Goal: Check status

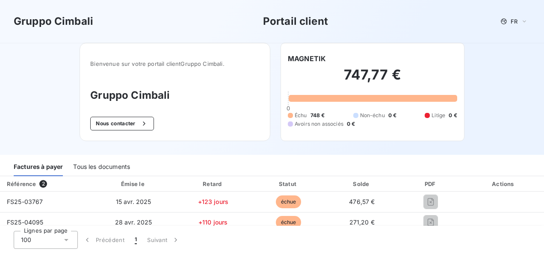
scroll to position [61, 0]
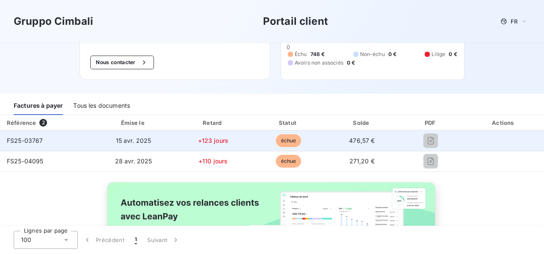
click at [188, 141] on td "+123 jours" at bounding box center [213, 140] width 76 height 21
click at [30, 141] on span "FS25-03767" at bounding box center [25, 140] width 36 height 7
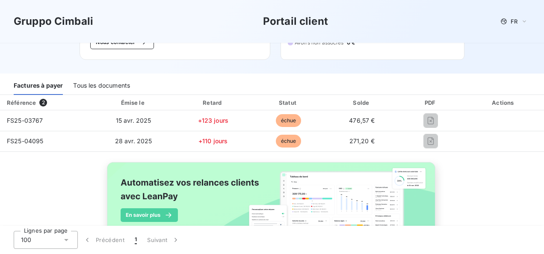
scroll to position [80, 0]
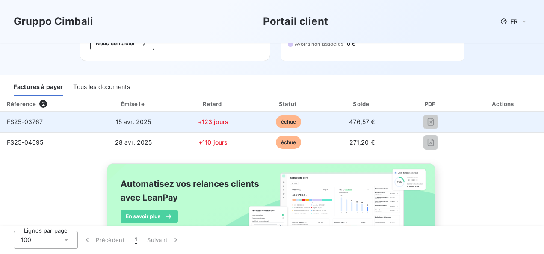
click at [278, 119] on span "échue" at bounding box center [289, 121] width 26 height 13
click at [256, 119] on td "échue" at bounding box center [288, 122] width 74 height 21
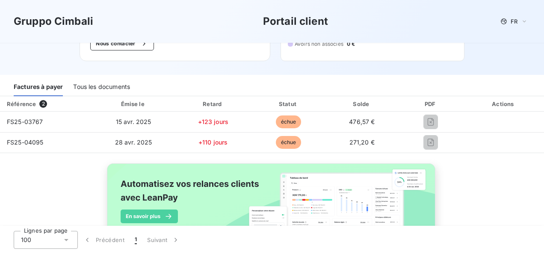
click at [88, 89] on div "Tous les documents" at bounding box center [101, 87] width 57 height 18
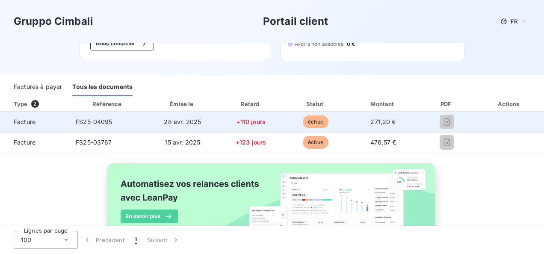
click at [303, 118] on span "échue" at bounding box center [316, 121] width 26 height 13
click at [44, 122] on td "Facture" at bounding box center [34, 122] width 69 height 21
click at [29, 121] on span "Facture" at bounding box center [34, 122] width 55 height 9
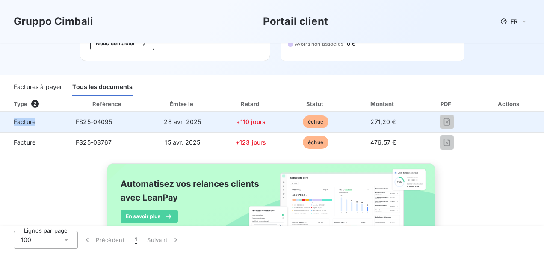
click at [29, 121] on span "Facture" at bounding box center [34, 122] width 55 height 9
drag, startPoint x: 29, startPoint y: 121, endPoint x: 114, endPoint y: 125, distance: 84.7
click at [92, 127] on td "FS25-04095" at bounding box center [108, 122] width 78 height 21
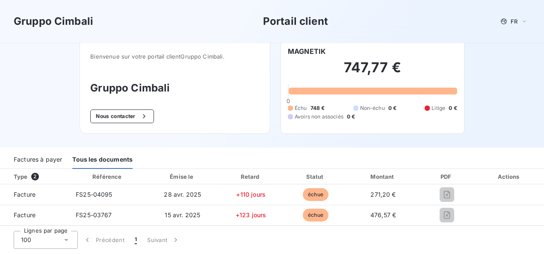
scroll to position [0, 0]
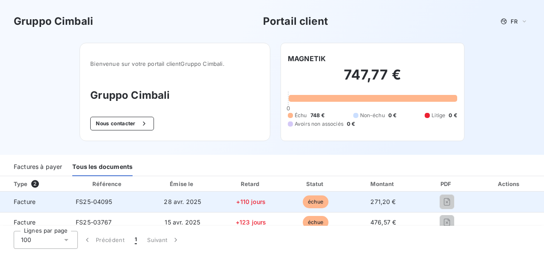
click at [49, 205] on span "Facture" at bounding box center [34, 202] width 55 height 9
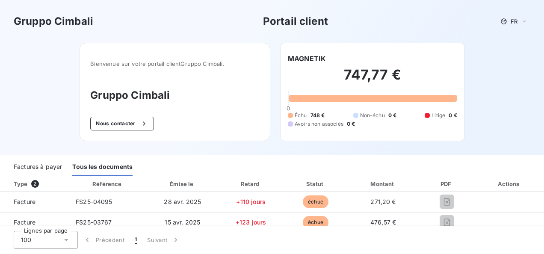
click at [18, 183] on div "Type 2" at bounding box center [38, 184] width 59 height 9
click at [31, 170] on div "Factures à payer" at bounding box center [38, 167] width 48 height 18
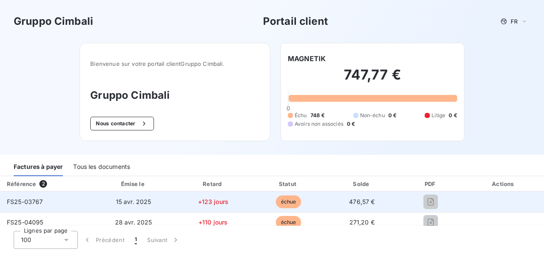
click at [33, 203] on span "FS25-03767" at bounding box center [25, 201] width 36 height 7
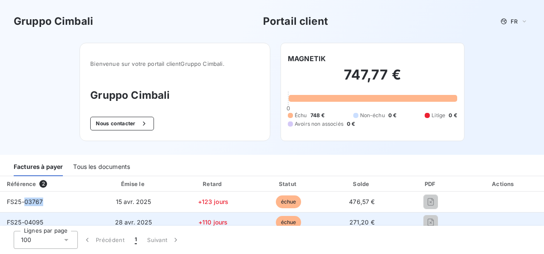
drag, startPoint x: 33, startPoint y: 203, endPoint x: 101, endPoint y: 219, distance: 70.0
click at [101, 219] on td "28 avr. 2025" at bounding box center [133, 222] width 83 height 21
